Goal: Information Seeking & Learning: Learn about a topic

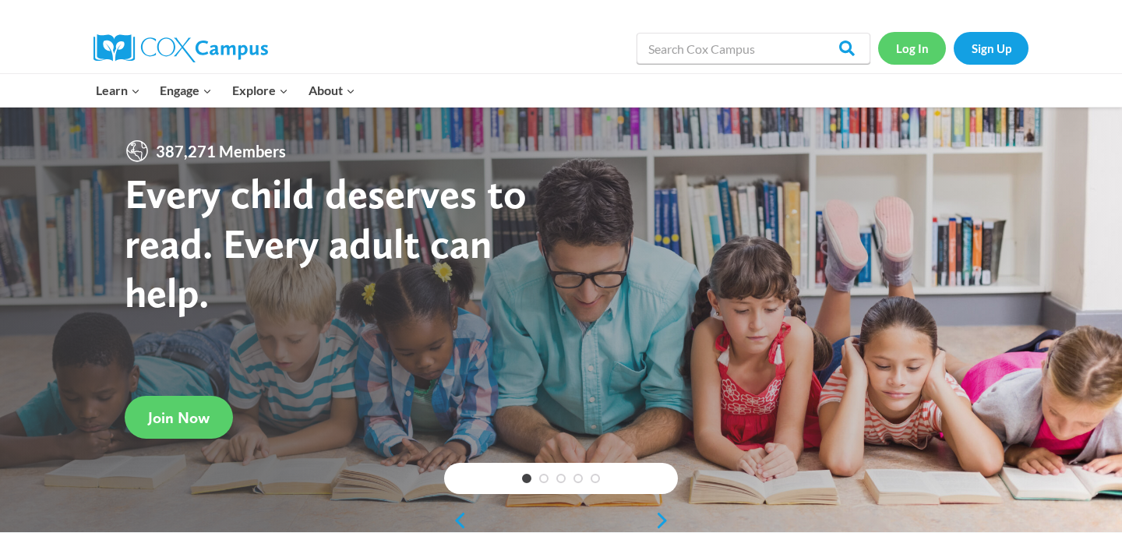
click at [917, 48] on link "Log In" at bounding box center [912, 48] width 68 height 32
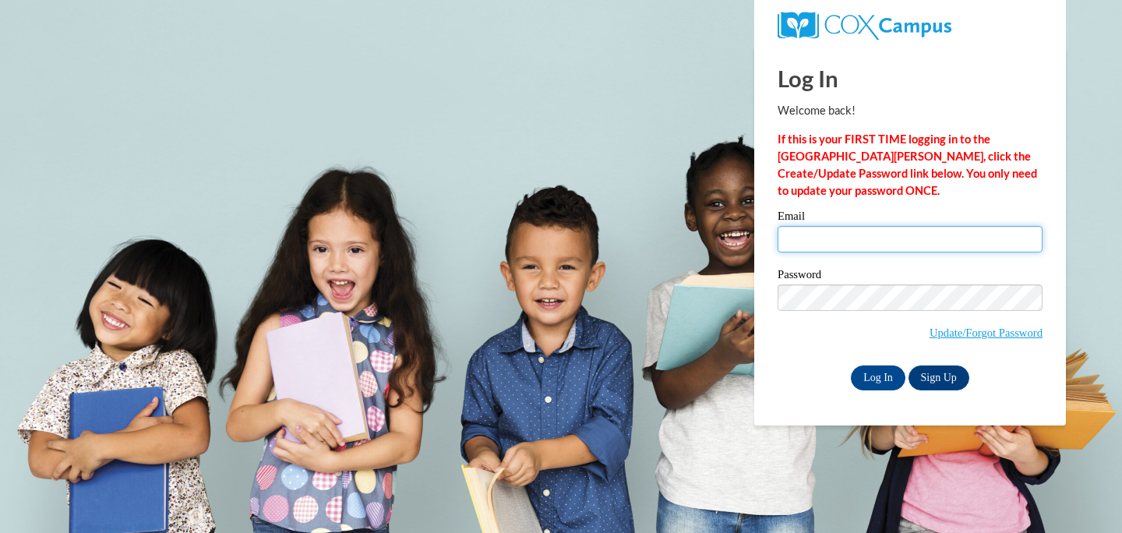
click at [816, 245] on input "Email" at bounding box center [909, 239] width 265 height 26
type input "goeldic@ripon.k12.wi.us"
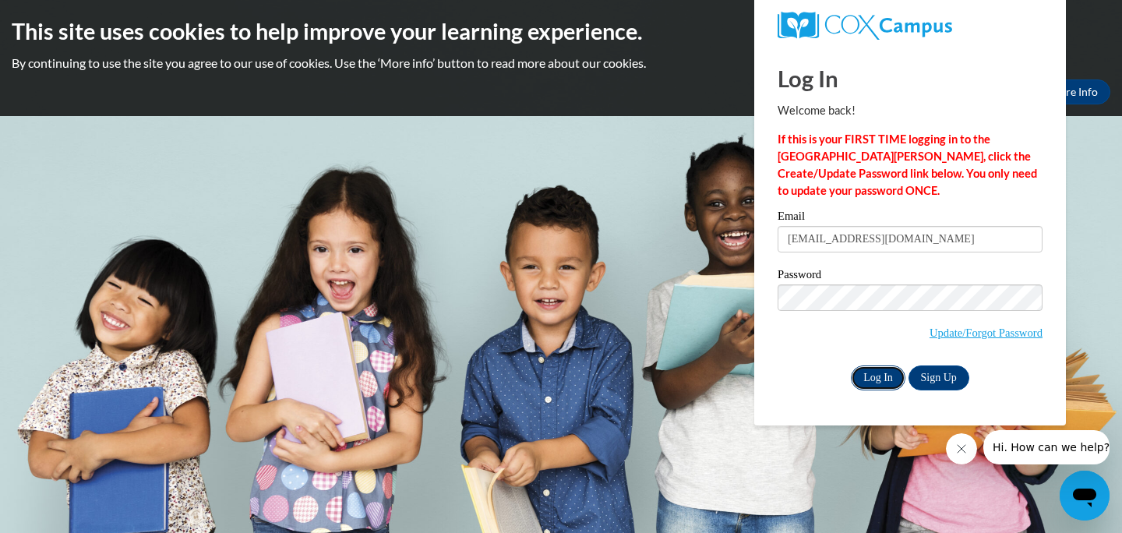
click at [876, 382] on input "Log In" at bounding box center [878, 377] width 55 height 25
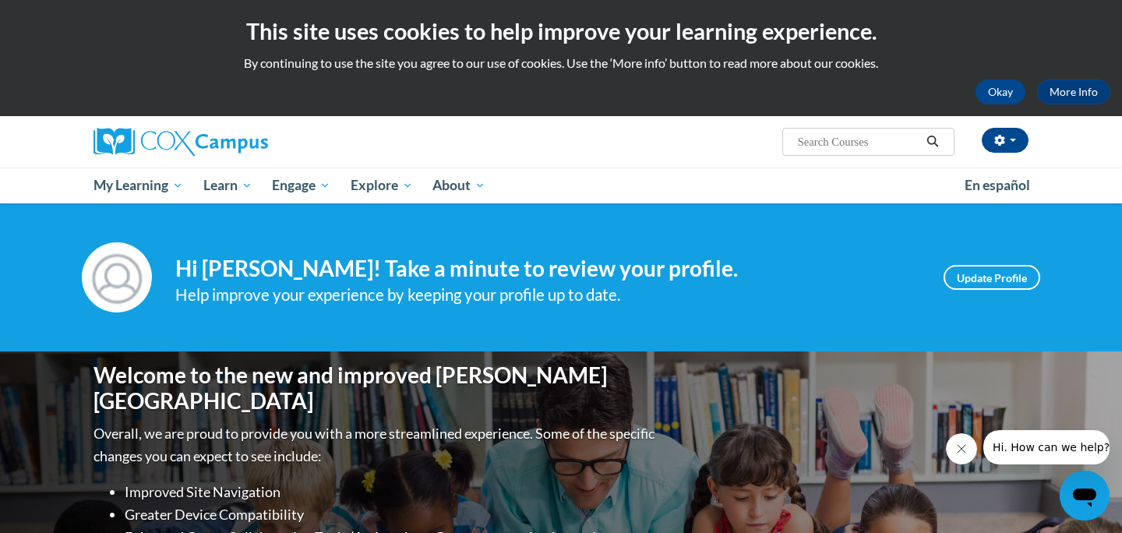
click at [796, 150] on input "Search..." at bounding box center [858, 141] width 125 height 19
type input "comprehension"
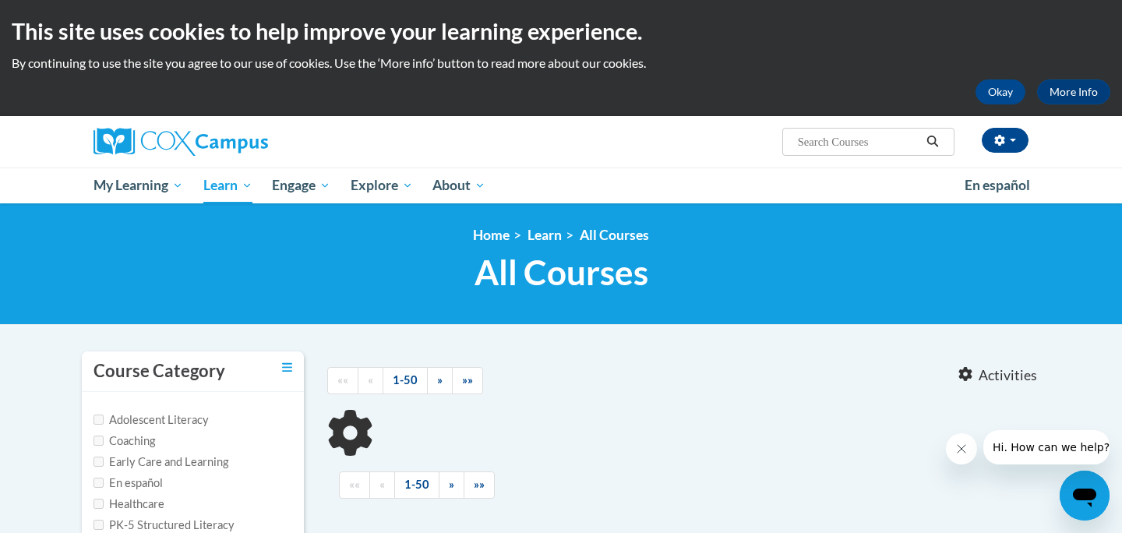
type input "comprehension"
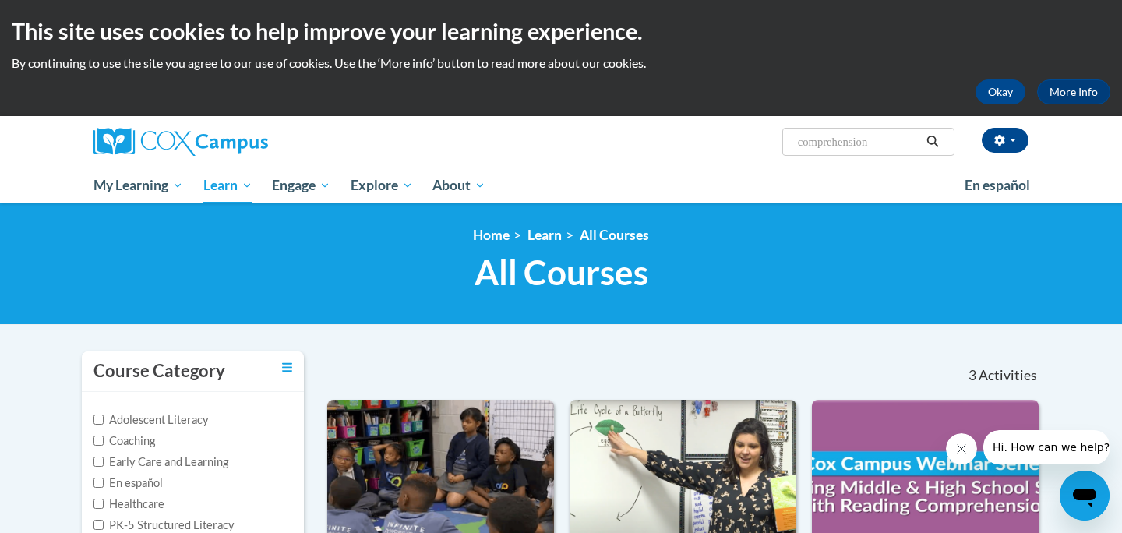
drag, startPoint x: 1098, startPoint y: 378, endPoint x: 1108, endPoint y: 324, distance: 54.7
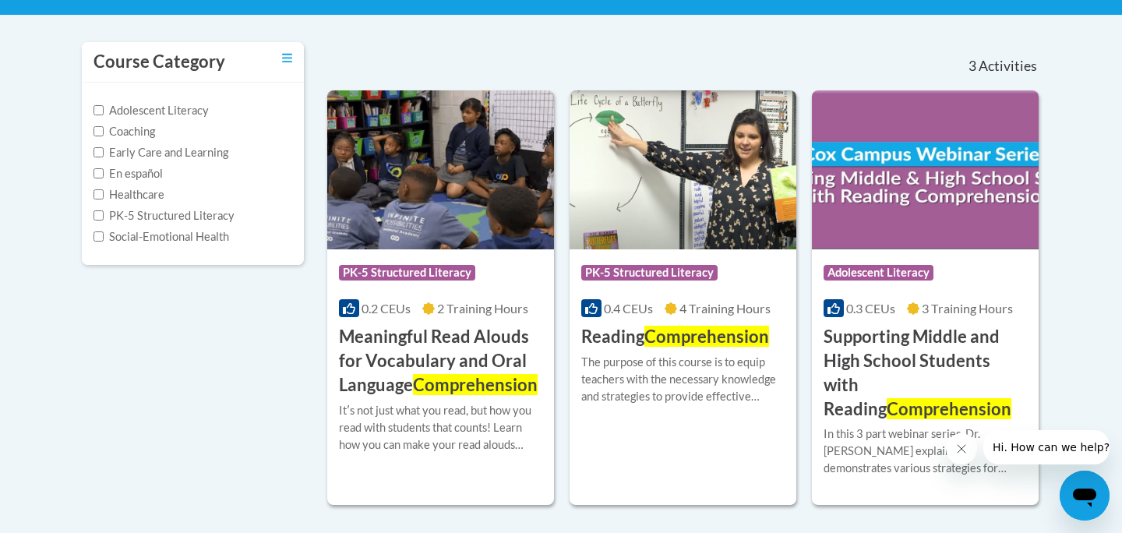
scroll to position [312, 0]
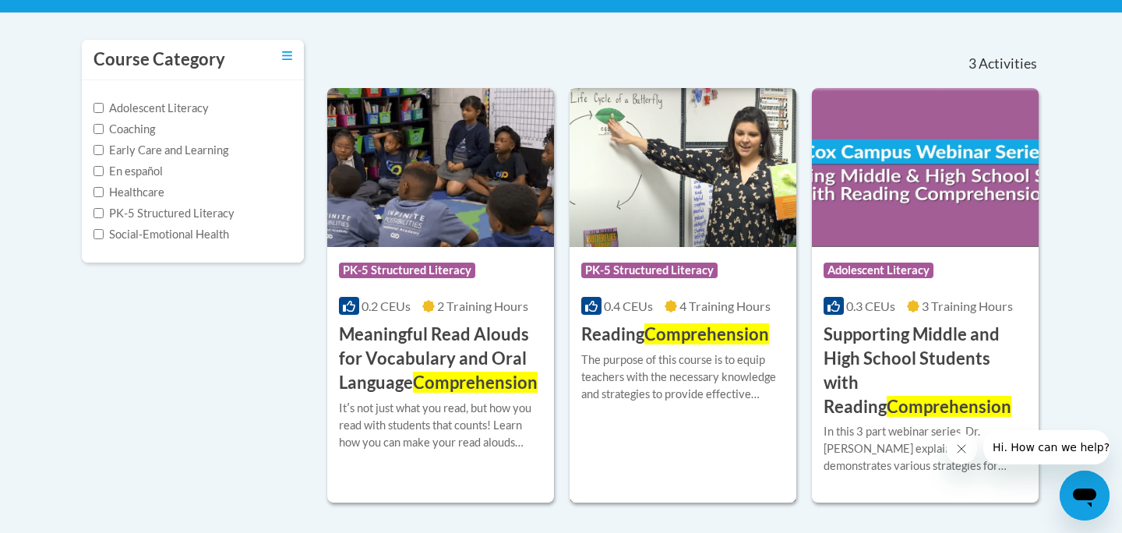
click at [760, 206] on img at bounding box center [682, 167] width 227 height 159
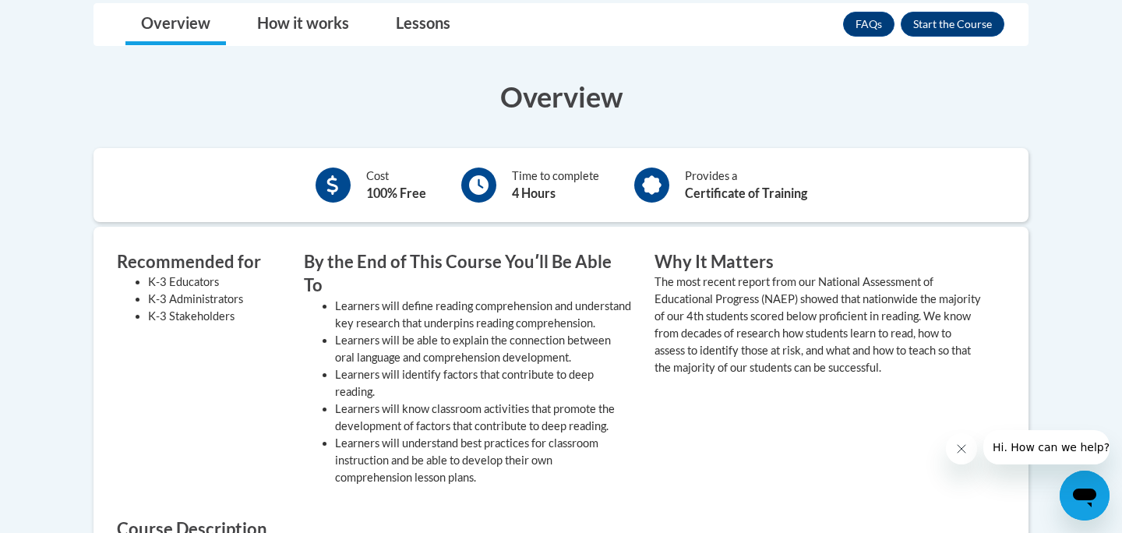
scroll to position [436, 0]
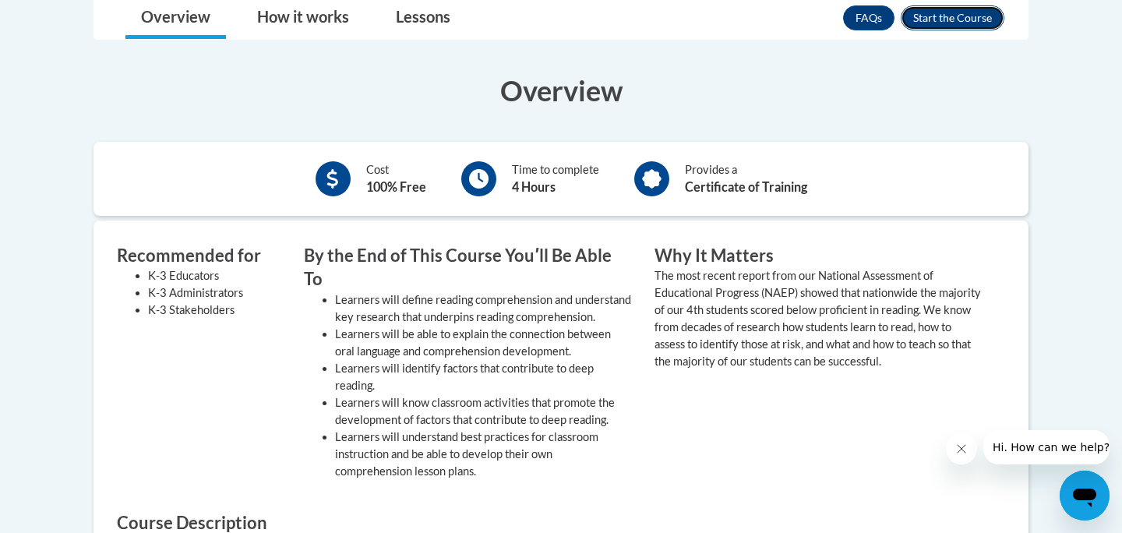
click at [967, 23] on button "Enroll" at bounding box center [952, 17] width 104 height 25
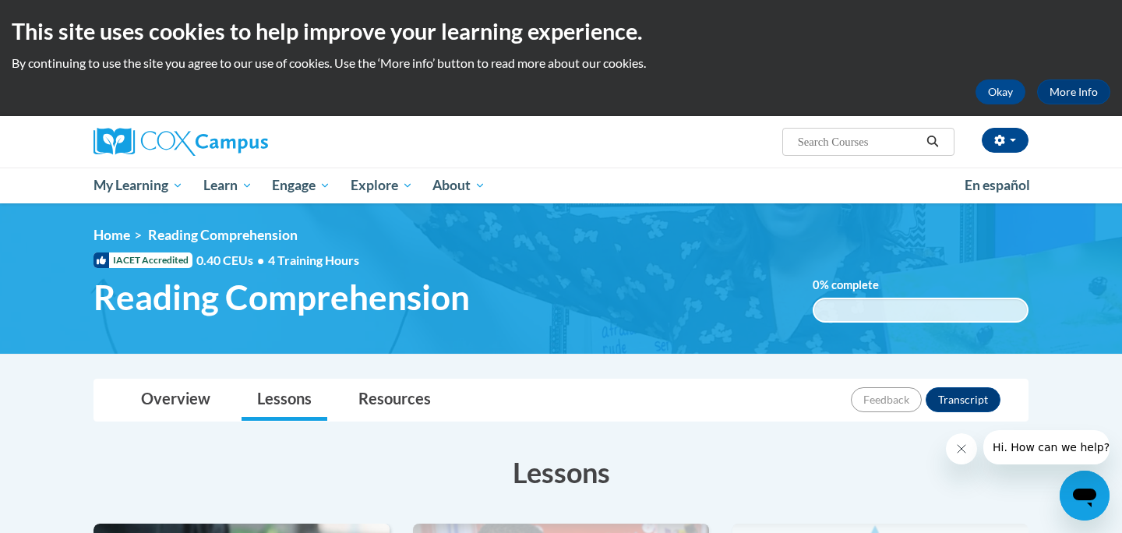
click at [720, 417] on div "Overview Lessons Resources Feedback Transcript" at bounding box center [561, 399] width 910 height 41
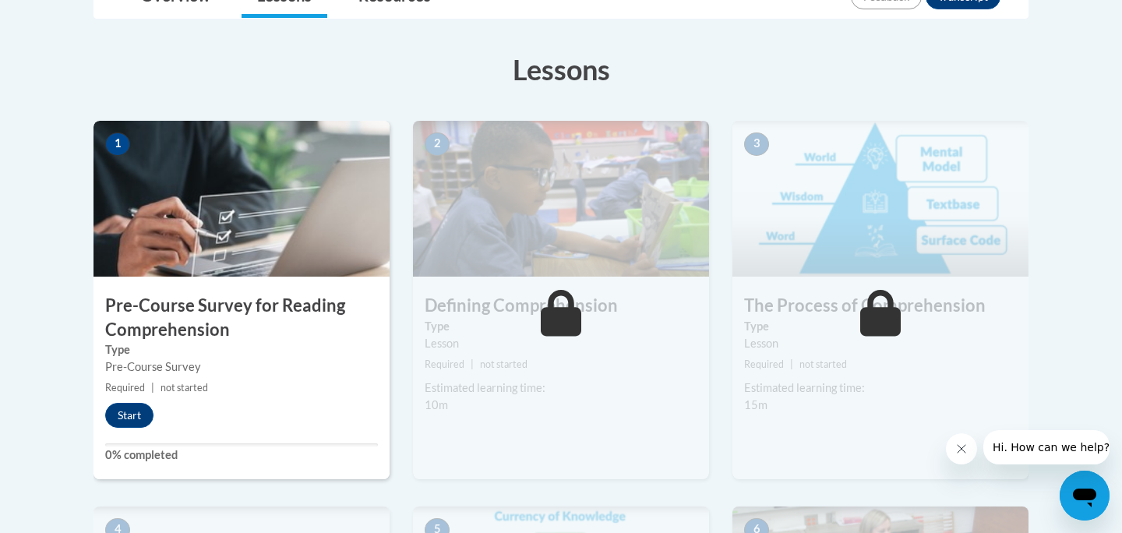
scroll to position [405, 0]
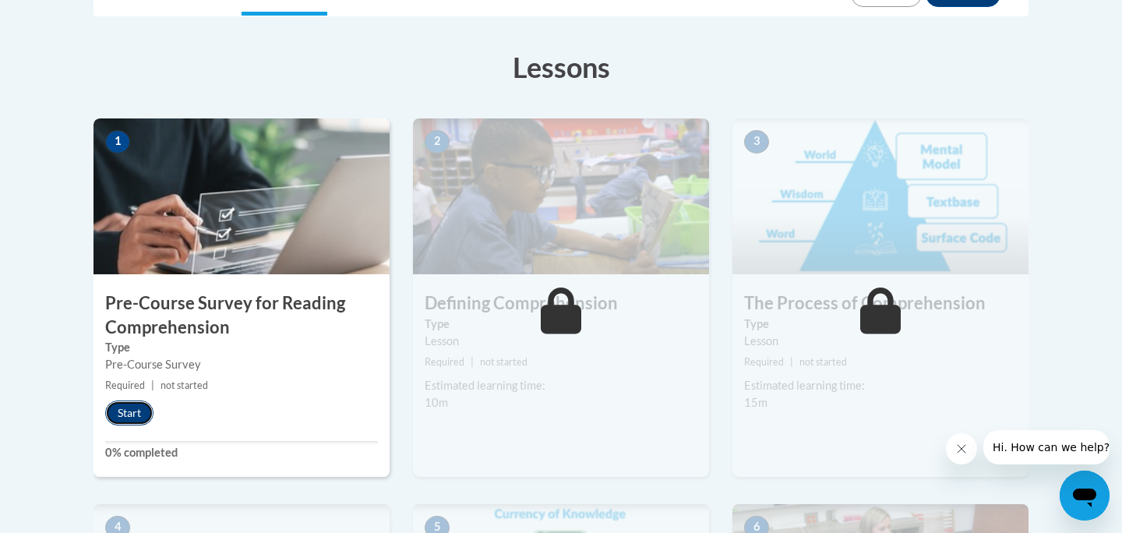
click at [136, 410] on button "Start" at bounding box center [129, 412] width 48 height 25
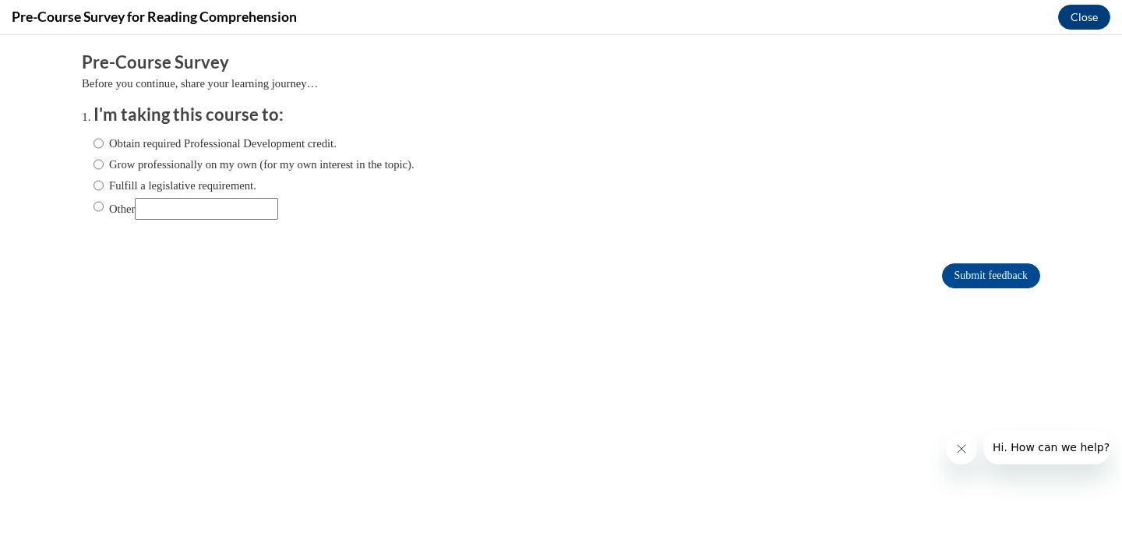
scroll to position [0, 0]
click at [96, 188] on input "Fulfill a legislative requirement." at bounding box center [98, 185] width 10 height 17
radio input "true"
click at [995, 267] on input "Submit feedback" at bounding box center [991, 275] width 98 height 25
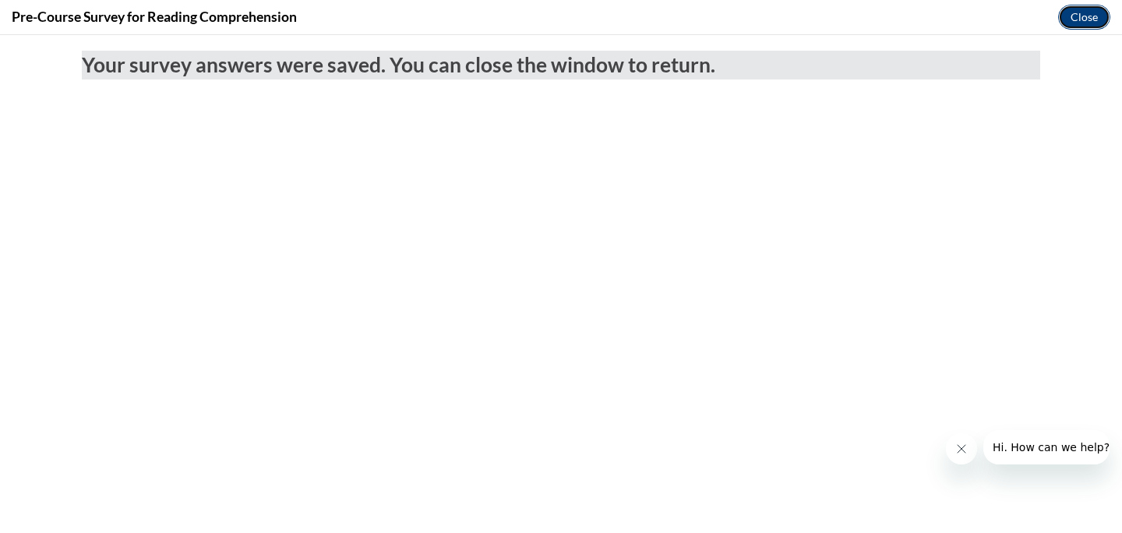
click at [1074, 17] on button "Close" at bounding box center [1084, 17] width 52 height 25
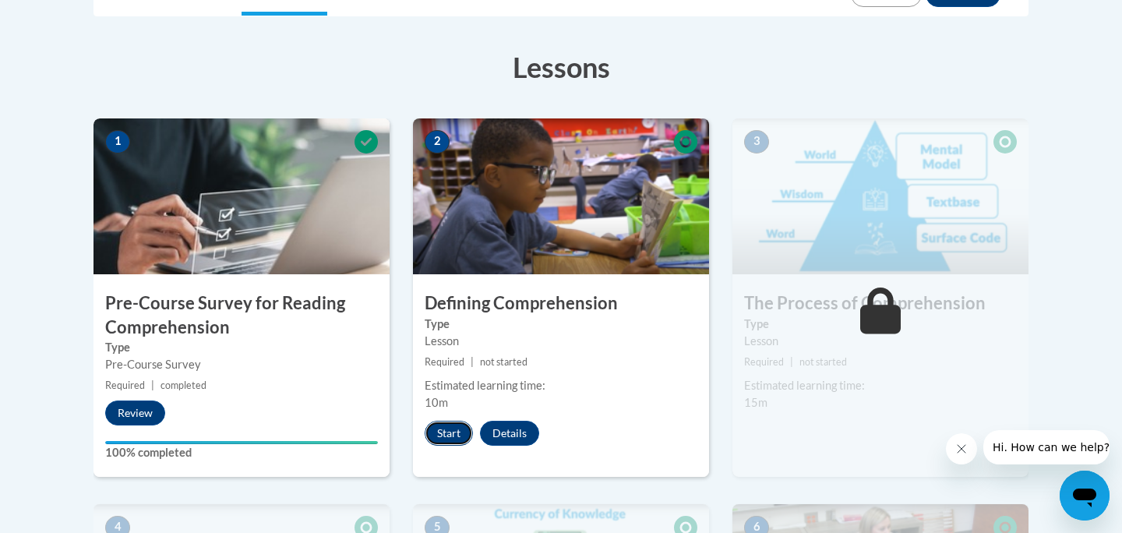
click at [459, 435] on button "Start" at bounding box center [448, 433] width 48 height 25
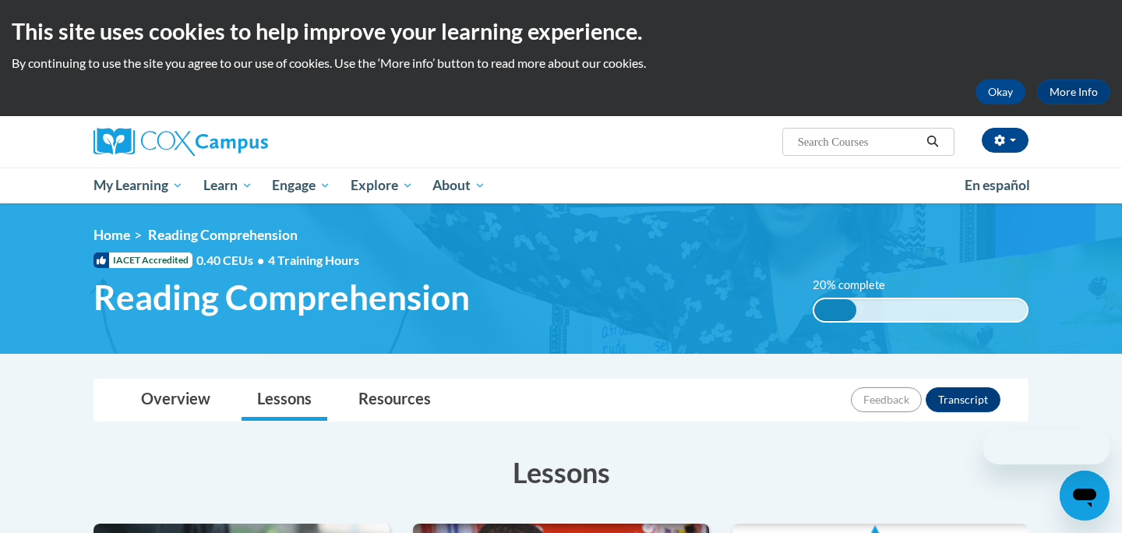
click at [780, 389] on div "Overview Lessons Resources Feedback Transcript" at bounding box center [561, 399] width 910 height 41
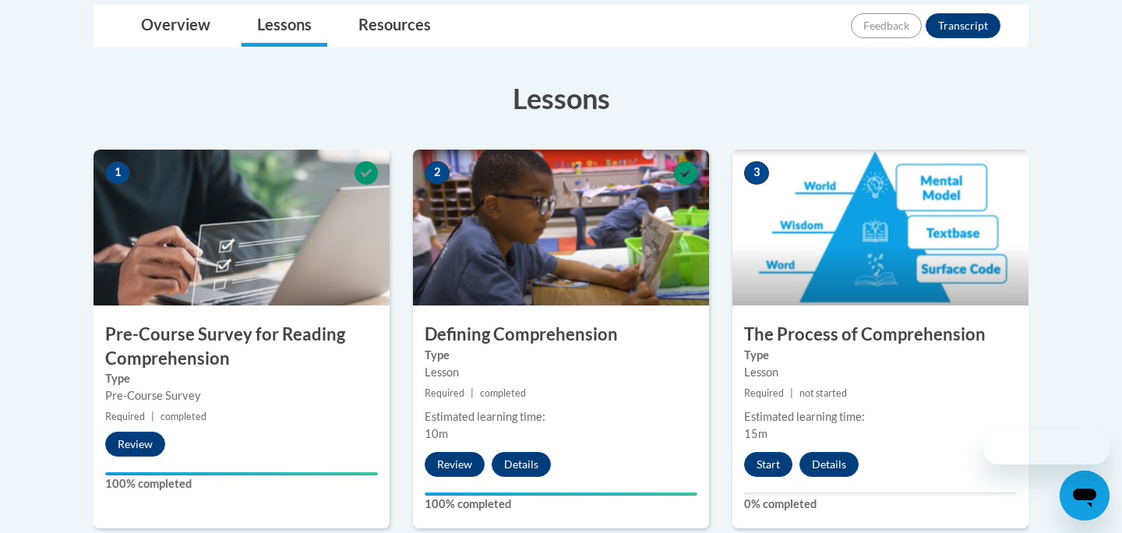
scroll to position [405, 0]
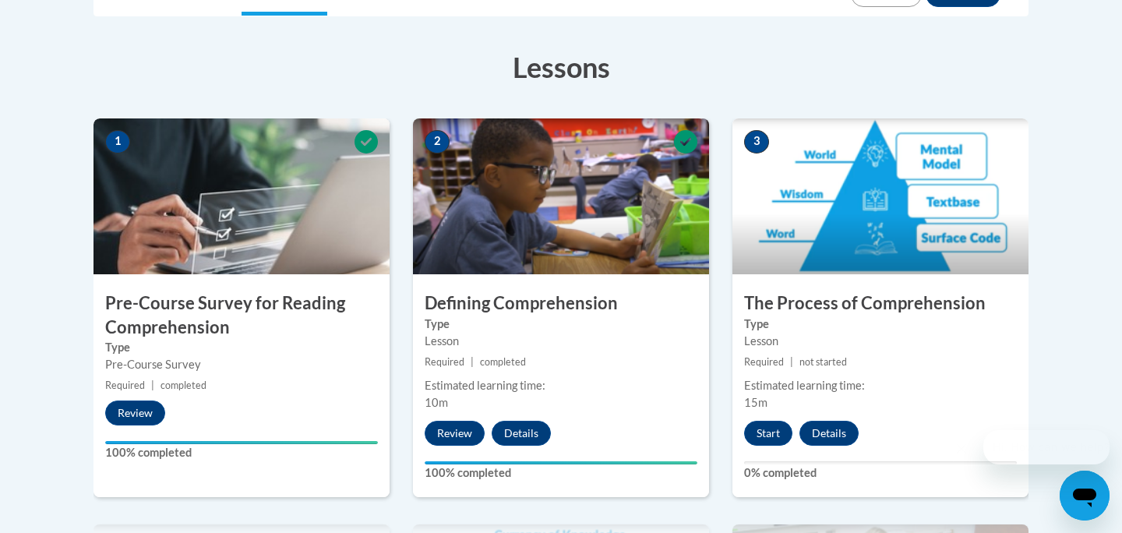
click at [803, 215] on img at bounding box center [880, 196] width 296 height 156
click at [762, 436] on button "Start" at bounding box center [768, 433] width 48 height 25
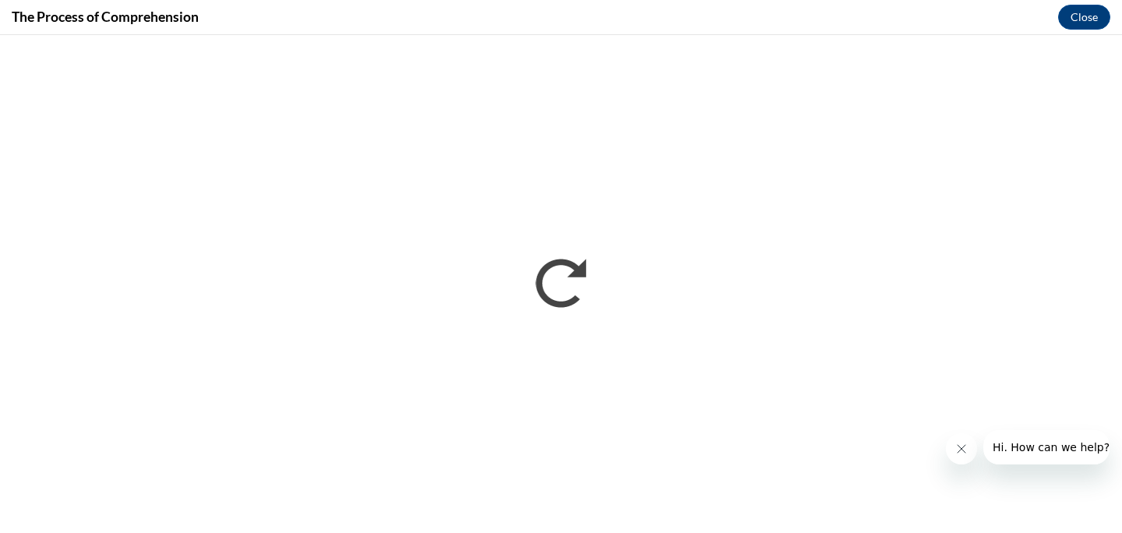
scroll to position [0, 0]
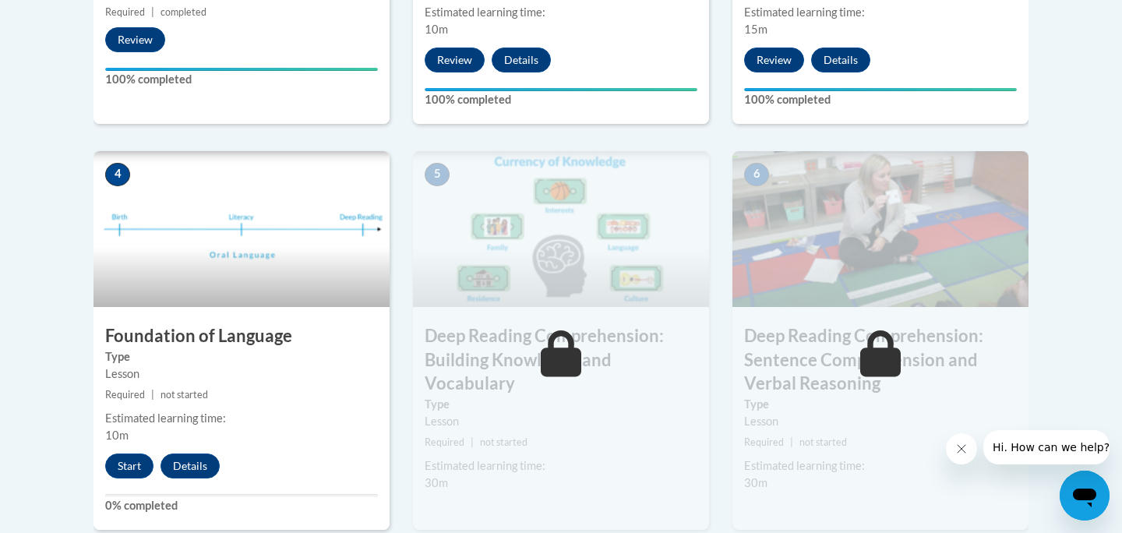
scroll to position [779, 0]
click at [129, 462] on button "Start" at bounding box center [129, 465] width 48 height 25
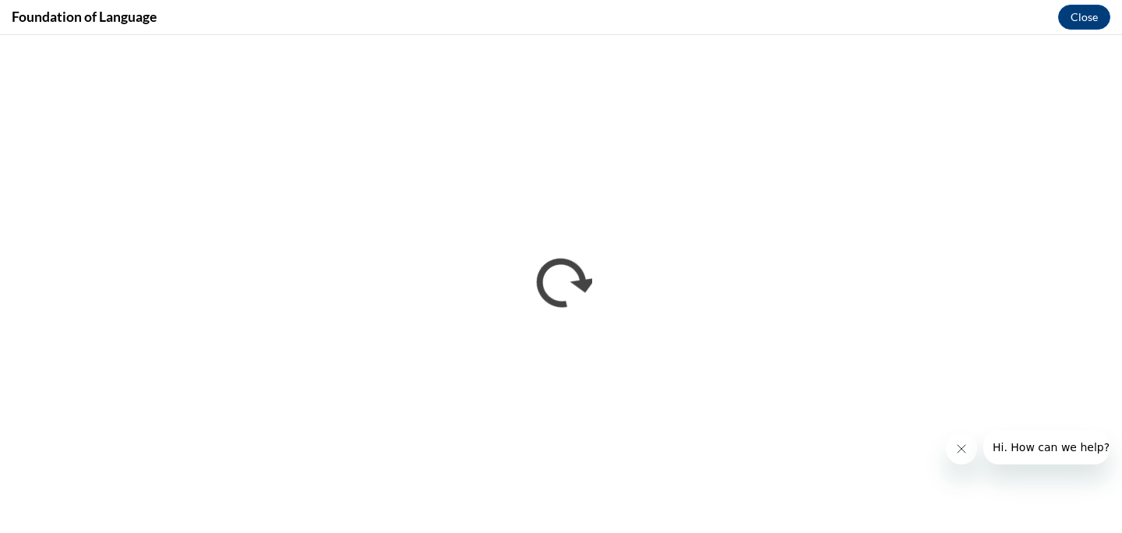
scroll to position [0, 0]
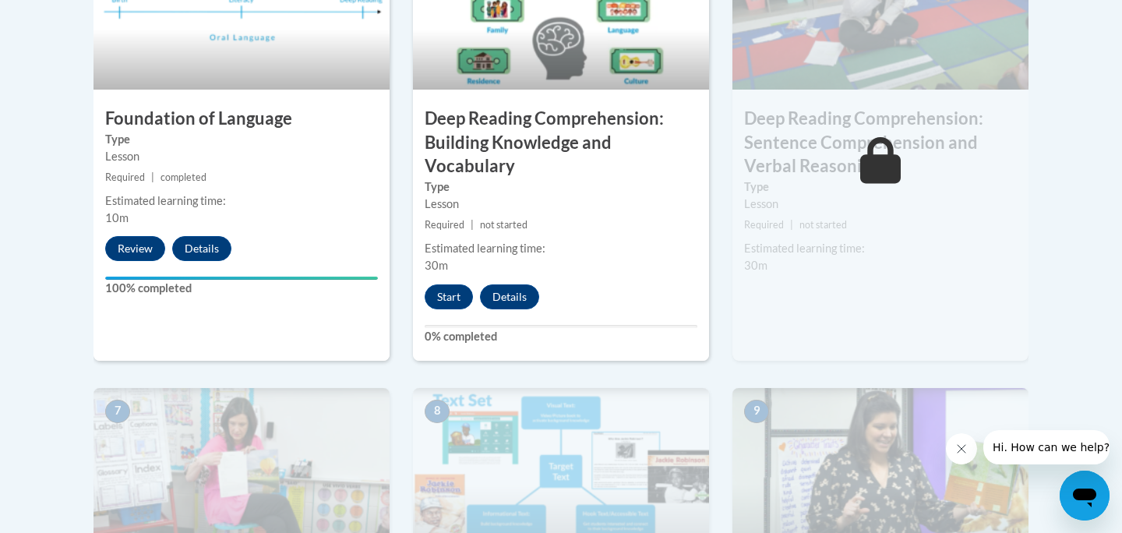
scroll to position [966, 0]
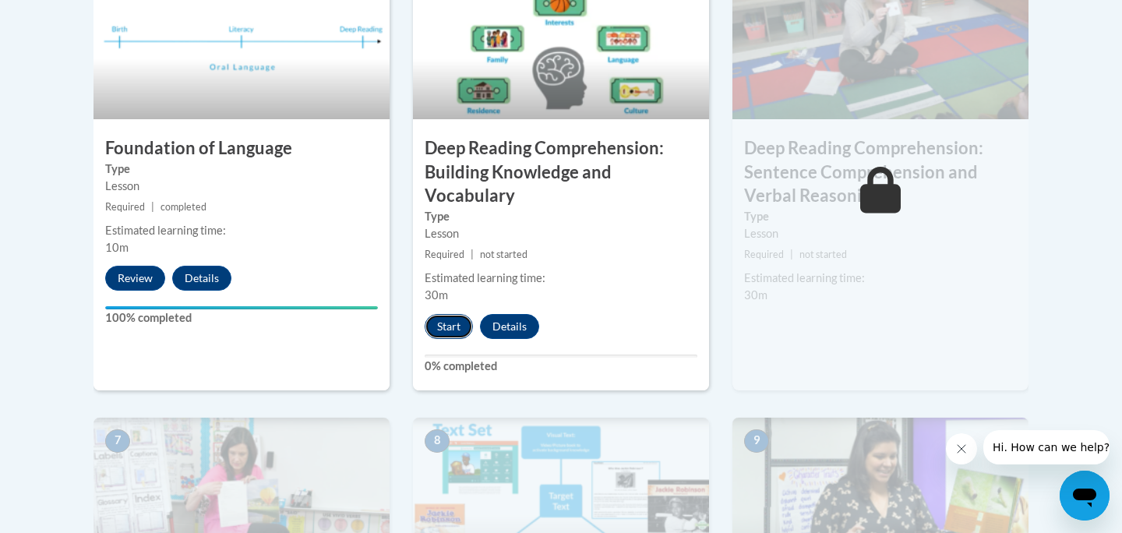
click at [444, 324] on button "Start" at bounding box center [448, 326] width 48 height 25
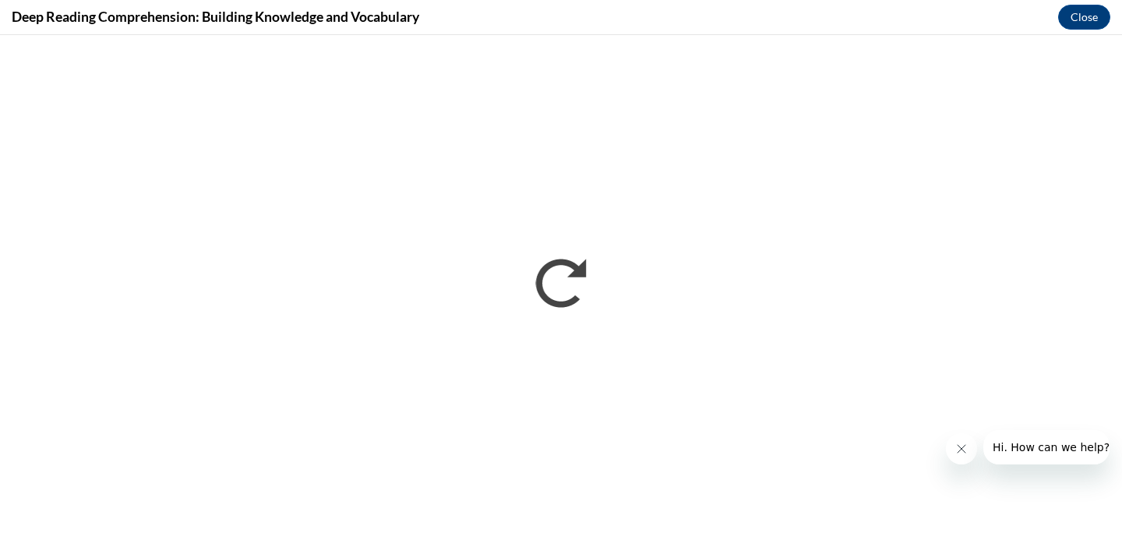
scroll to position [0, 0]
click at [926, 20] on div "Deep Reading Comprehension: Building Knowledge and Vocabulary Close" at bounding box center [561, 17] width 1122 height 35
